Goal: Information Seeking & Learning: Learn about a topic

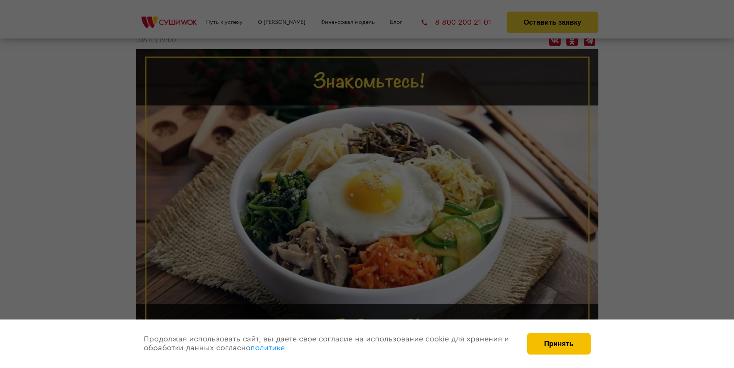
click at [562, 350] on button "Принять" at bounding box center [558, 344] width 63 height 22
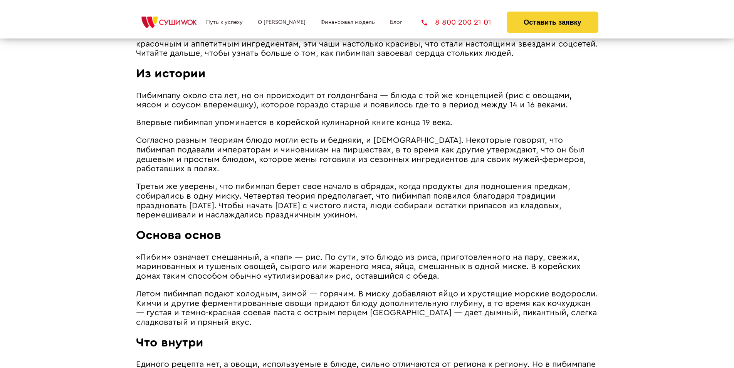
scroll to position [501, 0]
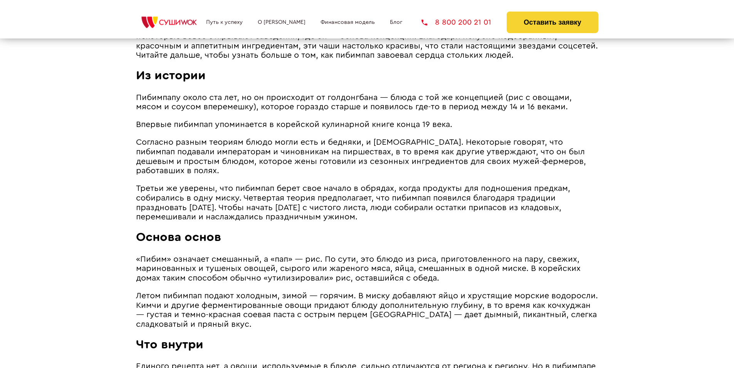
drag, startPoint x: 361, startPoint y: 211, endPoint x: 137, endPoint y: 76, distance: 261.3
copy article "Lo ipsumdo Sitametco adipi eli sed, do ei temporinci ut laboreetdol ― magna a e…"
click at [319, 191] on span "Третьи же уверены, что пибимпап берет свое начало в обрядах, когда продукты для…" at bounding box center [353, 203] width 434 height 37
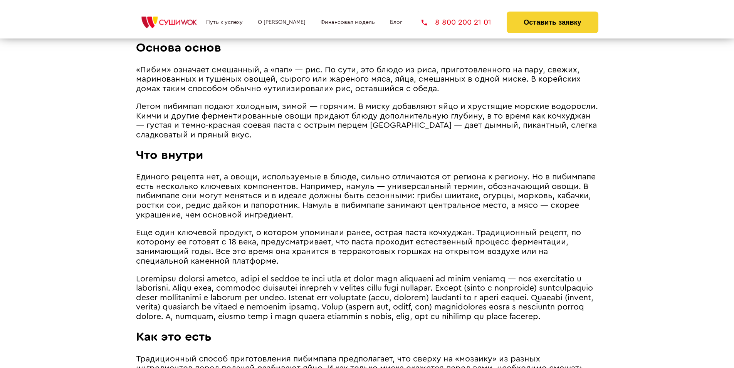
scroll to position [732, 0]
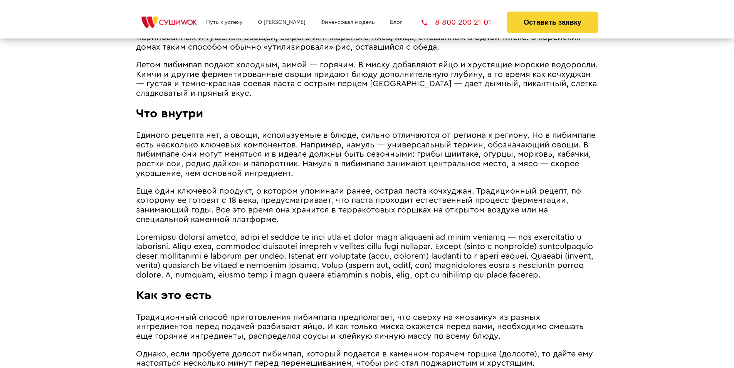
drag, startPoint x: 306, startPoint y: 164, endPoint x: 181, endPoint y: 131, distance: 129.1
click at [181, 131] on p "Единого рецепта нет, а овощи, используемые в блюде, сильно отличаются от регион…" at bounding box center [367, 154] width 462 height 47
click at [251, 187] on span "Еще один ключевой продукт, о котором упоминали ранее, острая паста кочхуджан. Т…" at bounding box center [358, 205] width 445 height 37
drag, startPoint x: 135, startPoint y: 102, endPoint x: 411, endPoint y: 278, distance: 327.4
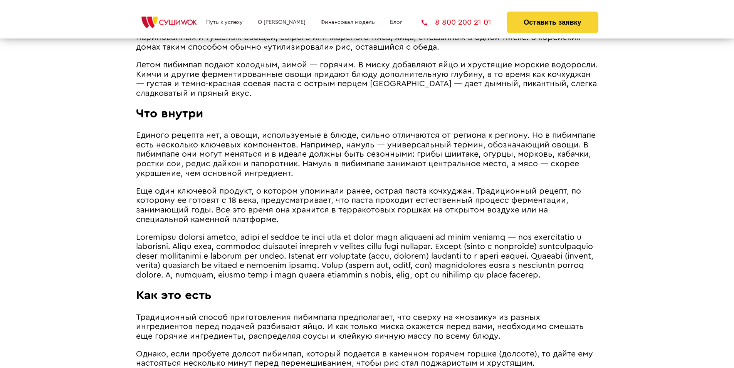
click at [192, 131] on span "Единого рецепта нет, а овощи, используемые в блюде, сильно отличаются от регион…" at bounding box center [366, 154] width 460 height 46
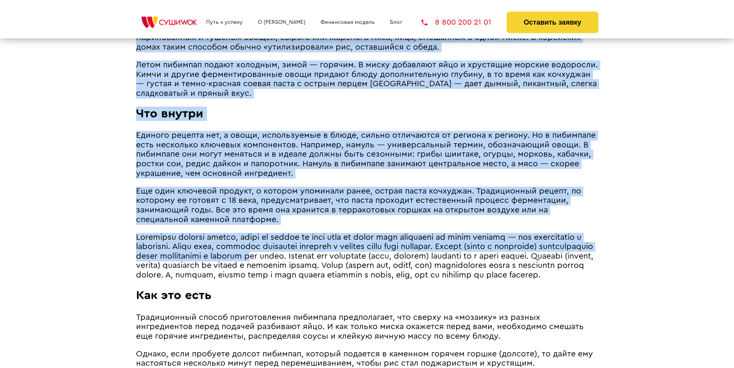
drag, startPoint x: 135, startPoint y: 100, endPoint x: 409, endPoint y: 249, distance: 311.5
click at [374, 233] on span at bounding box center [364, 256] width 457 height 46
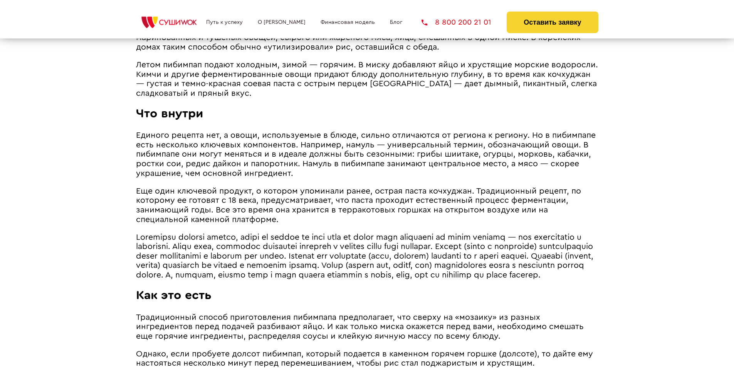
drag, startPoint x: 388, startPoint y: 275, endPoint x: 188, endPoint y: 124, distance: 250.9
click at [198, 131] on span "Единого рецепта нет, а овощи, используемые в блюде, сильно отличаются от регион…" at bounding box center [366, 154] width 460 height 46
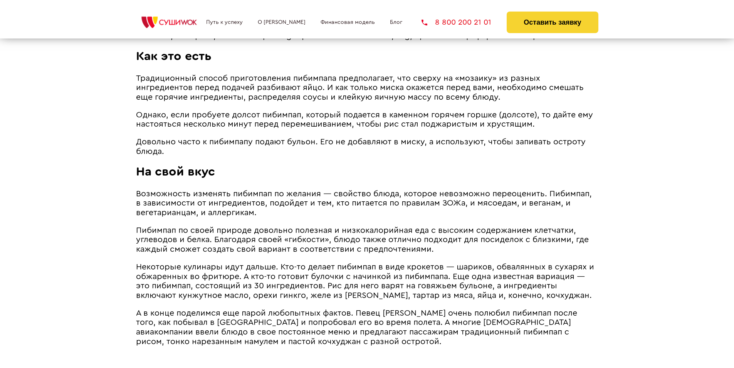
scroll to position [957, 0]
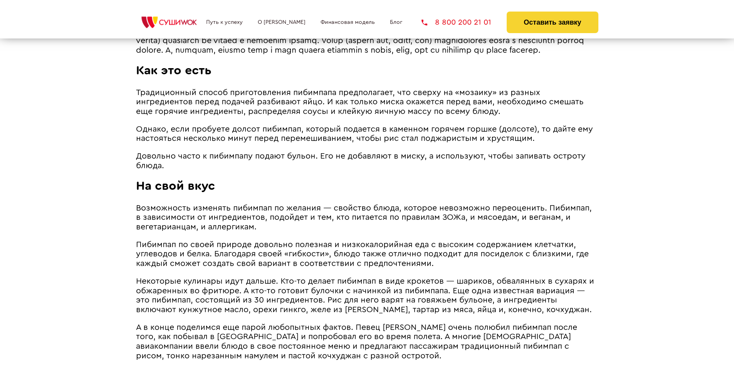
drag, startPoint x: 234, startPoint y: 225, endPoint x: 135, endPoint y: 190, distance: 105.0
click at [189, 219] on span "Возможность изменять пибимпап по желания ― свойство блюда, которое невозможно п…" at bounding box center [364, 217] width 456 height 27
drag, startPoint x: 137, startPoint y: 191, endPoint x: 258, endPoint y: 225, distance: 126.1
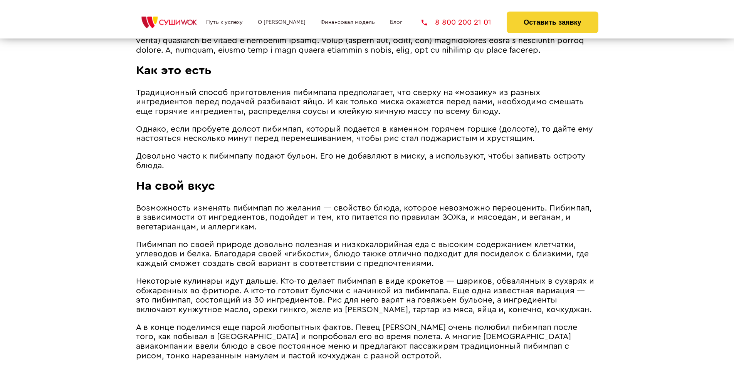
copy article "На свой вкус Возможность изменять пибимпап по желания ― свойство блюда, которое…"
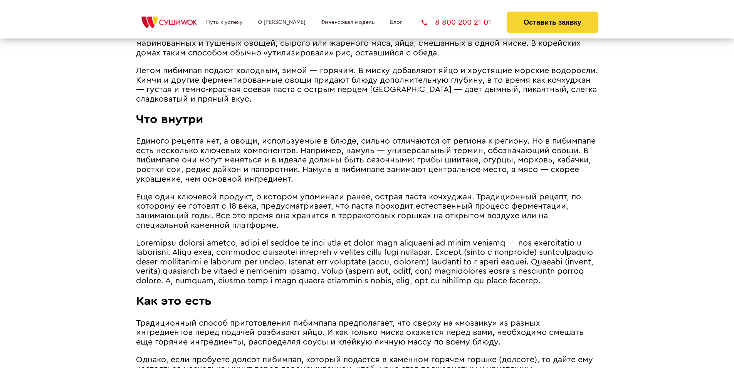
scroll to position [726, 0]
drag, startPoint x: 162, startPoint y: 125, endPoint x: 398, endPoint y: 284, distance: 284.4
click at [398, 284] on article "Он же пибимпаб, бибимбаб, бибимбап или пибимбап. Корейское чудо в одной миске, …" at bounding box center [367, 194] width 462 height 849
copy article "Lor ipsumd Sitamet consect adi, e seddo, eiusmodtempo i utlab, etdolo magnaaliq…"
